Goal: Check status

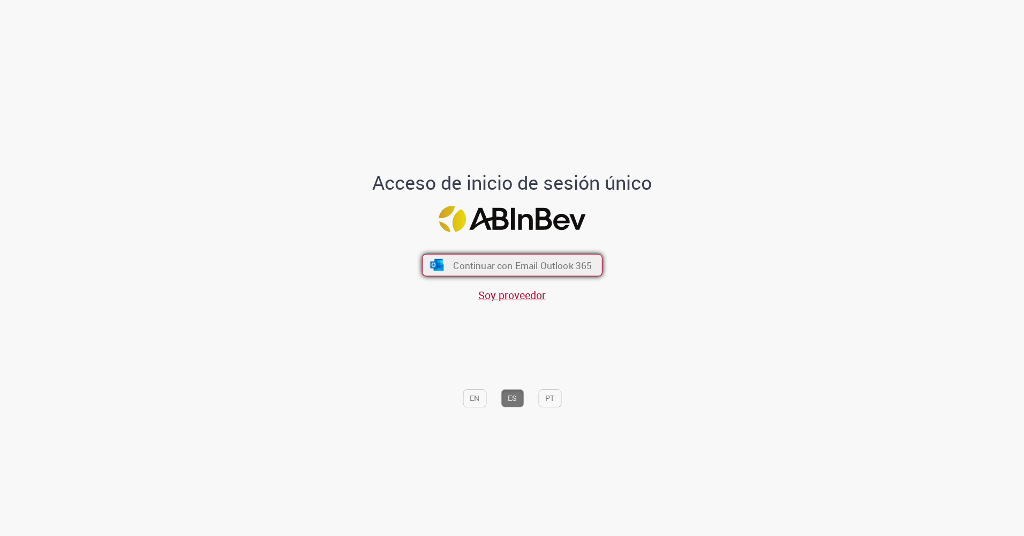
click at [476, 267] on span "Continuar con Email Outlook 365" at bounding box center [522, 265] width 139 height 12
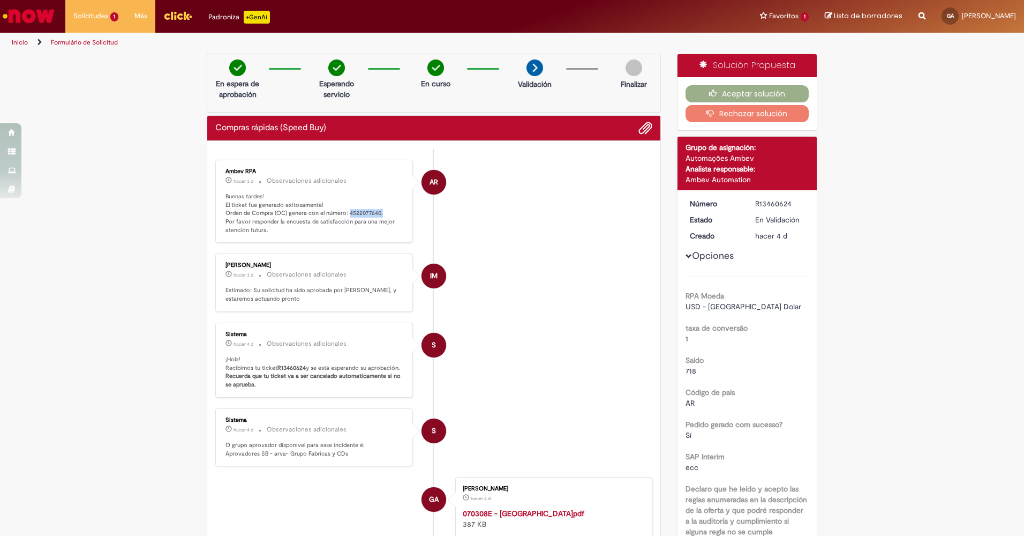
drag, startPoint x: 344, startPoint y: 211, endPoint x: 378, endPoint y: 214, distance: 33.3
click at [378, 214] on p "Buenas tardes! El ticket fue generado exitosamente! Orden de Compra (OC) genera…" at bounding box center [314, 213] width 178 height 42
drag, startPoint x: 378, startPoint y: 214, endPoint x: 363, endPoint y: 206, distance: 16.5
click at [363, 206] on p "Buenas tardes! El ticket fue generado exitosamente! Orden de Compra (OC) genera…" at bounding box center [314, 213] width 178 height 42
drag, startPoint x: 345, startPoint y: 210, endPoint x: 377, endPoint y: 211, distance: 31.1
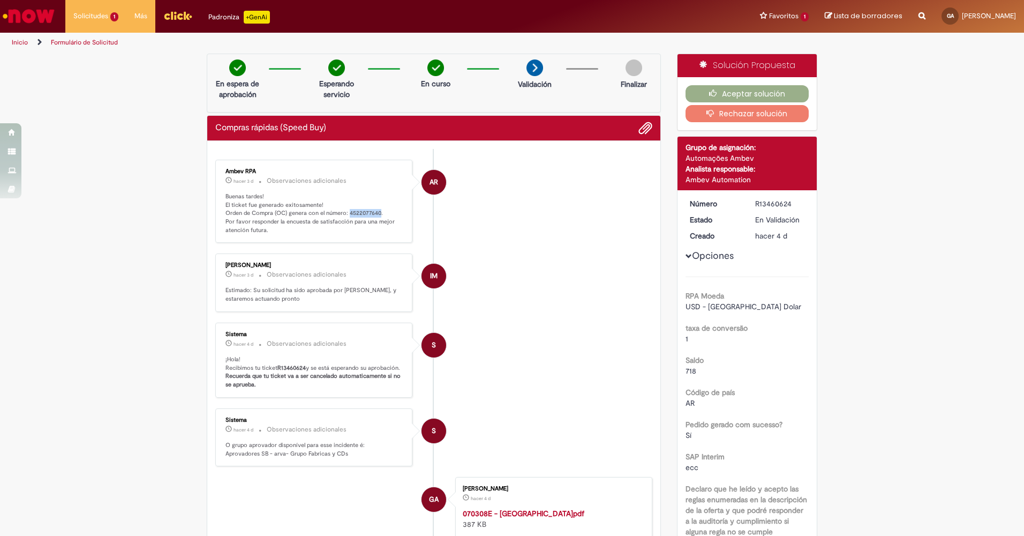
click at [377, 211] on p "Buenas tardes! El ticket fue generado exitosamente! Orden de Compra (OC) genera…" at bounding box center [314, 213] width 178 height 42
copy p "4522077640"
